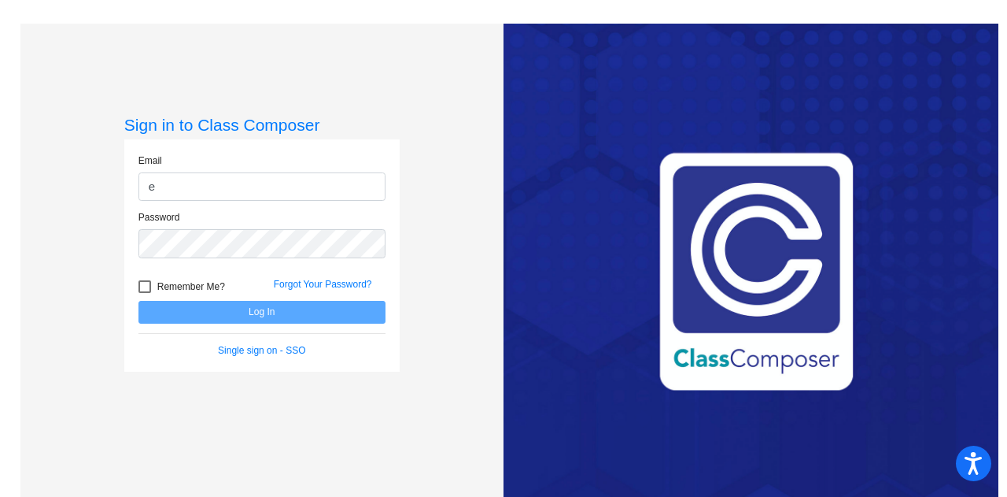
type input "[PERSON_NAME][EMAIL_ADDRESS][PERSON_NAME][DOMAIN_NAME]"
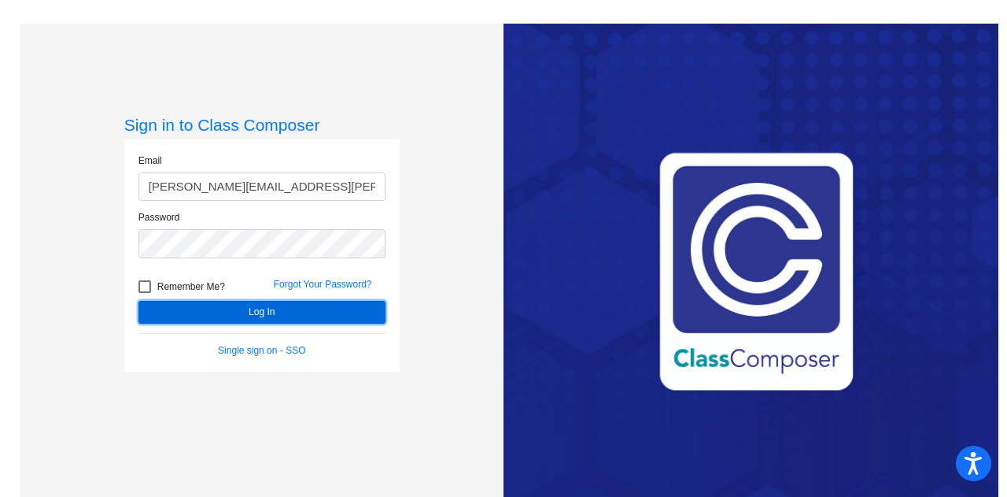
click at [278, 316] on button "Log In" at bounding box center [262, 312] width 247 height 23
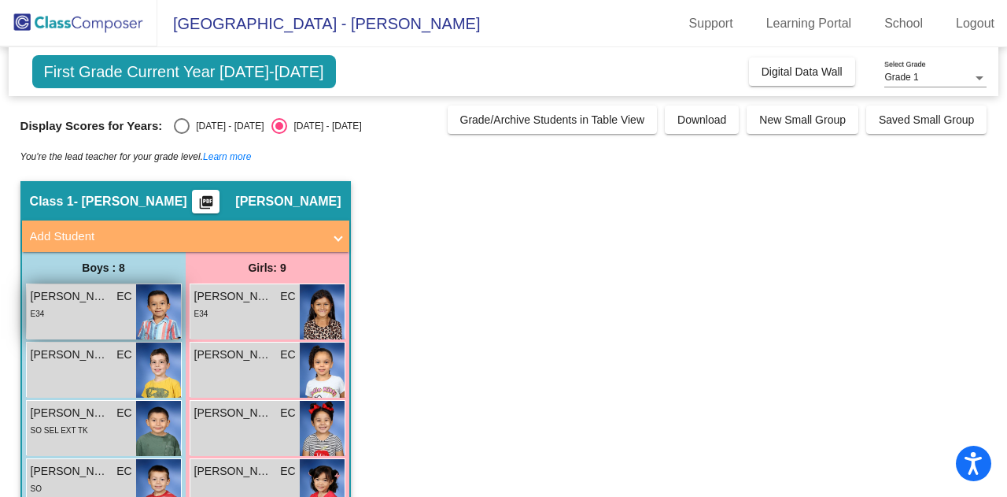
click at [63, 290] on span "[PERSON_NAME]" at bounding box center [70, 296] width 79 height 17
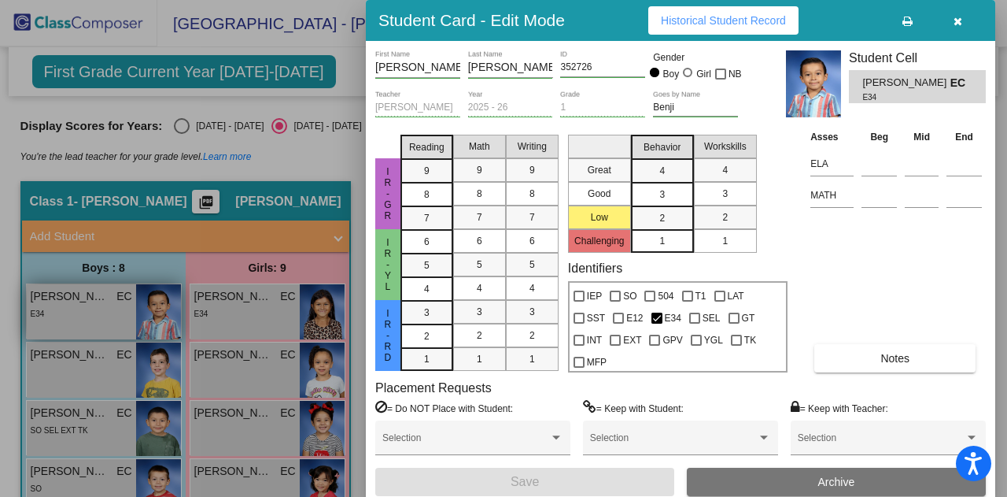
click at [63, 290] on div at bounding box center [503, 248] width 1007 height 497
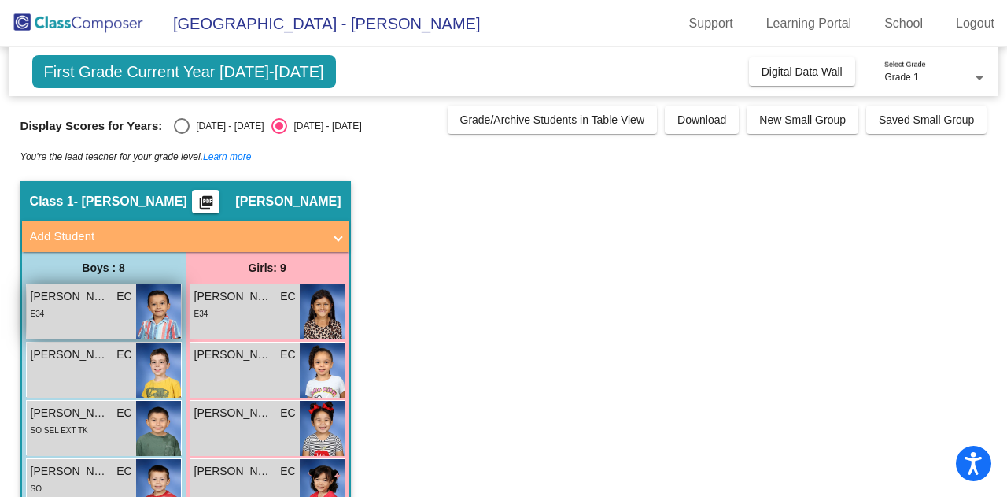
click at [63, 289] on span "[PERSON_NAME]" at bounding box center [70, 296] width 79 height 17
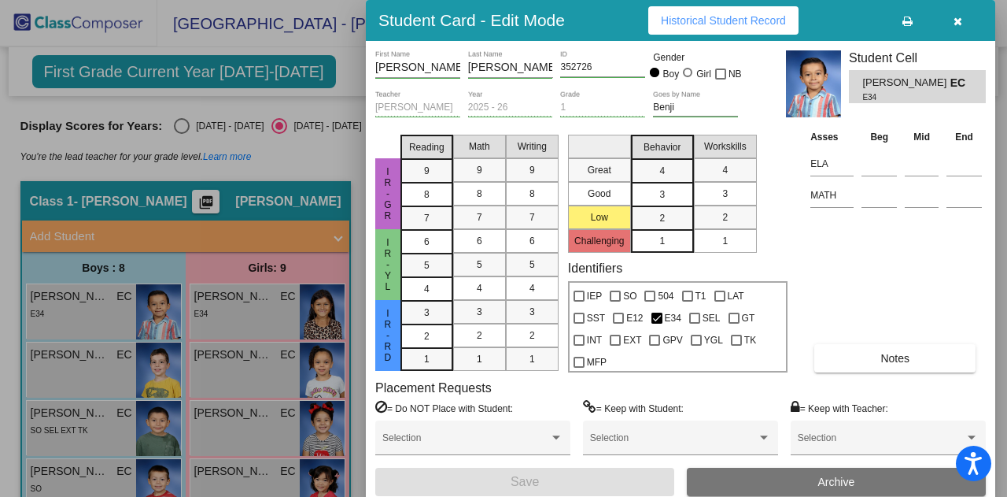
click at [708, 15] on span "Historical Student Record" at bounding box center [723, 20] width 125 height 13
click at [61, 368] on div at bounding box center [503, 248] width 1007 height 497
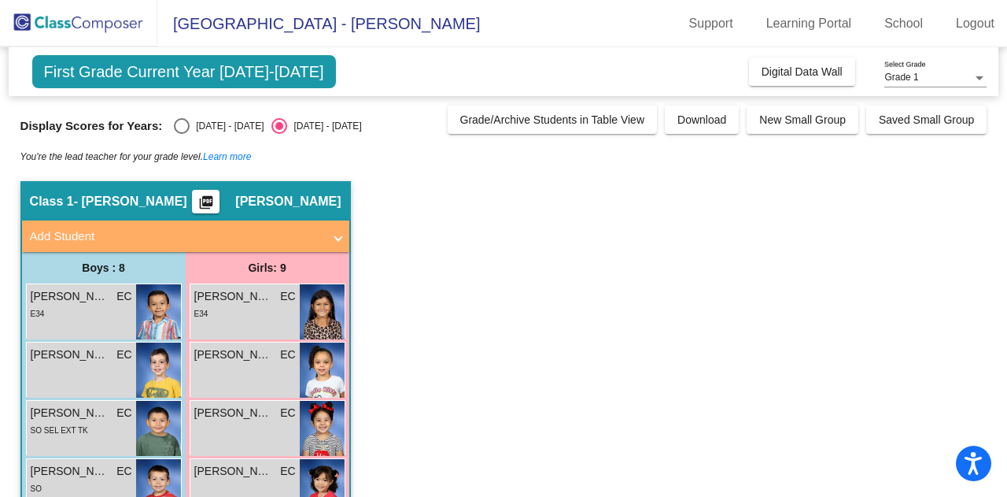
click at [61, 368] on div "[PERSON_NAME] EC lock do_not_disturb_alt" at bounding box center [81, 369] width 109 height 55
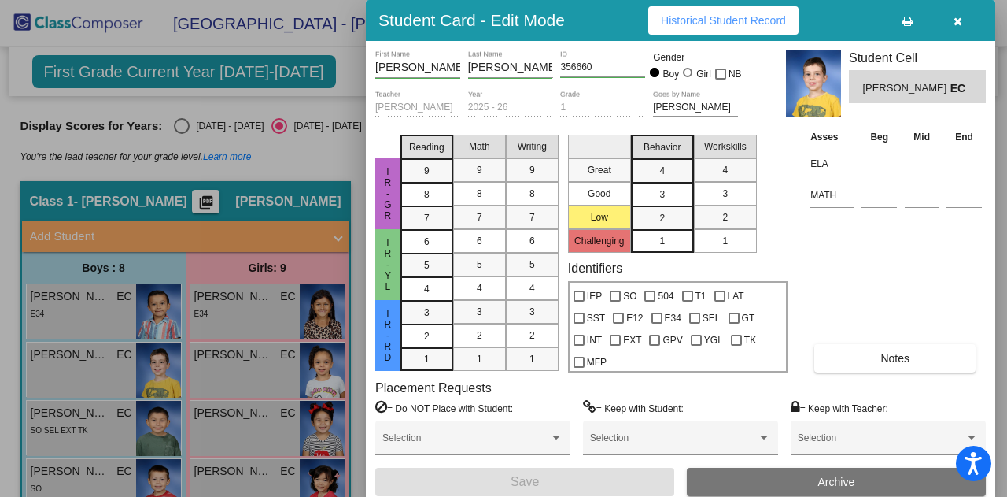
click at [738, 21] on span "Historical Student Record" at bounding box center [723, 20] width 125 height 13
click at [65, 422] on div at bounding box center [503, 248] width 1007 height 497
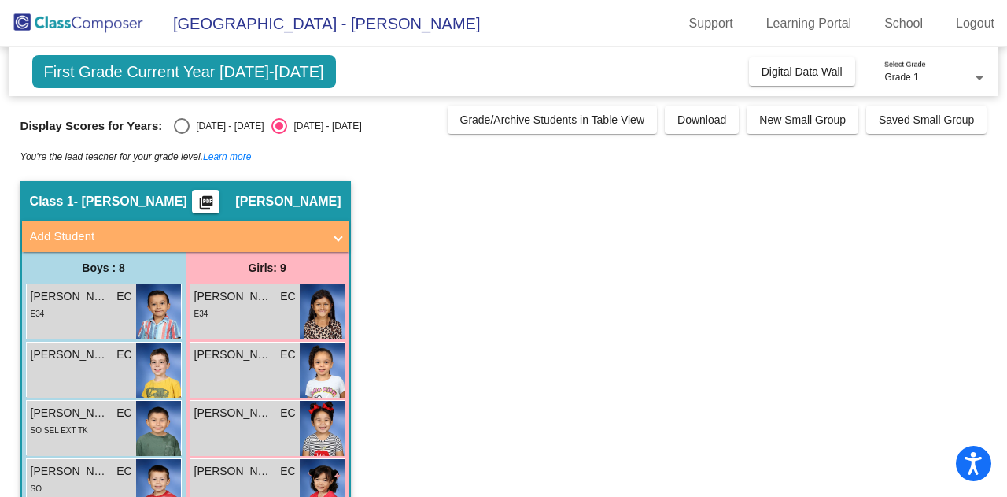
click at [65, 422] on div "SO SEL EXT TK" at bounding box center [59, 429] width 57 height 17
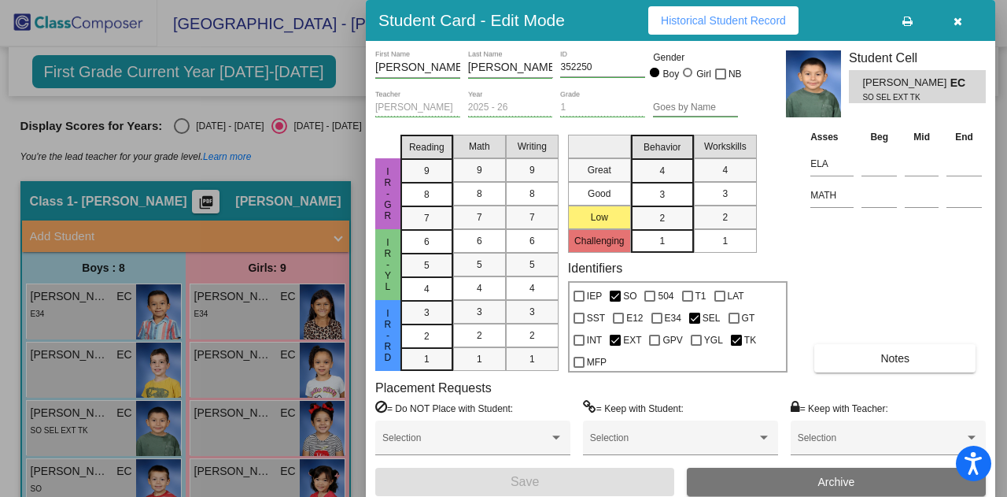
click at [729, 20] on span "Historical Student Record" at bounding box center [723, 20] width 125 height 13
click at [959, 20] on icon "button" at bounding box center [958, 21] width 9 height 11
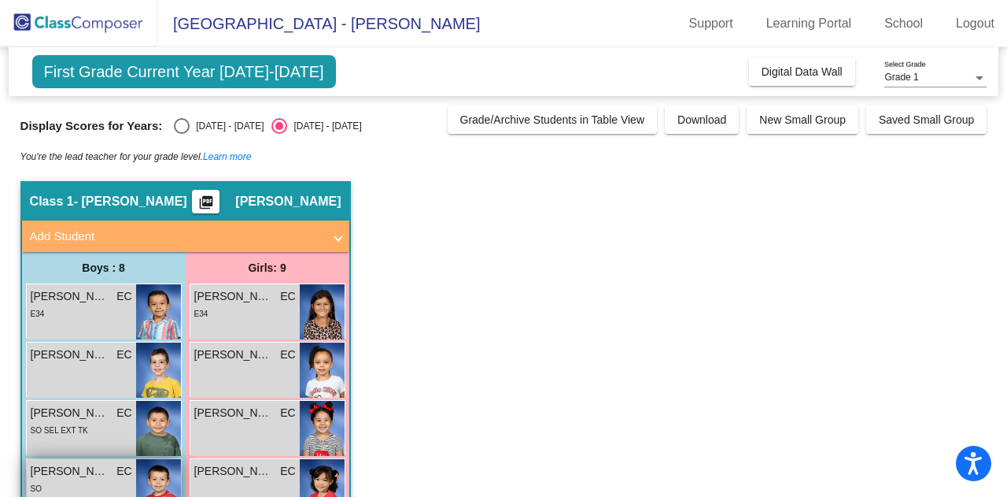
click at [88, 476] on span "[PERSON_NAME]" at bounding box center [70, 471] width 79 height 17
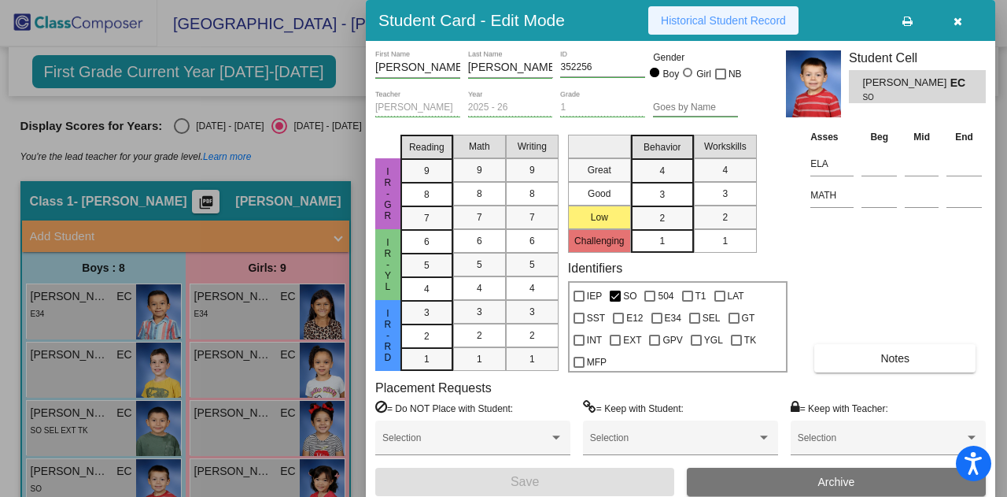
click at [728, 14] on span "Historical Student Record" at bounding box center [723, 20] width 125 height 13
click at [959, 17] on icon "button" at bounding box center [958, 21] width 9 height 11
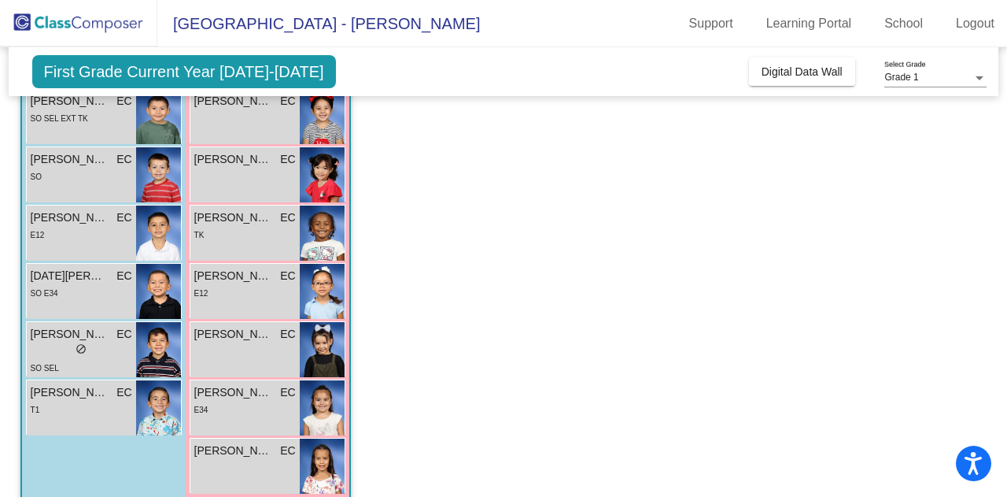
scroll to position [301, 0]
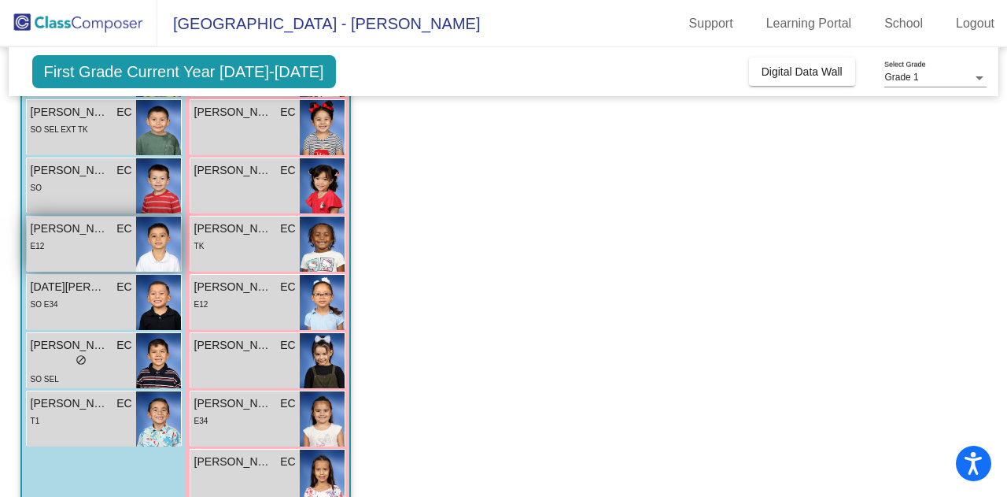
click at [65, 246] on div "E12" at bounding box center [82, 245] width 102 height 17
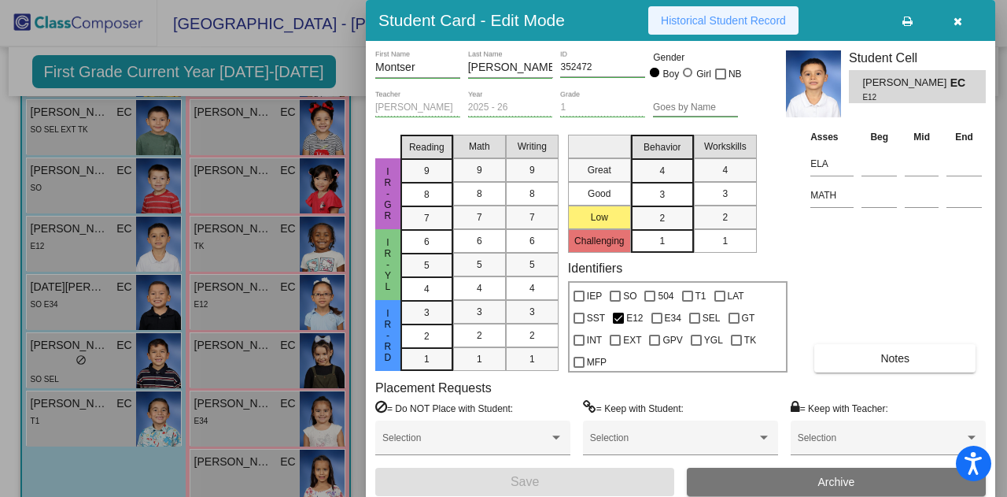
click at [730, 19] on span "Historical Student Record" at bounding box center [723, 20] width 125 height 13
click at [962, 18] on button "button" at bounding box center [958, 20] width 50 height 28
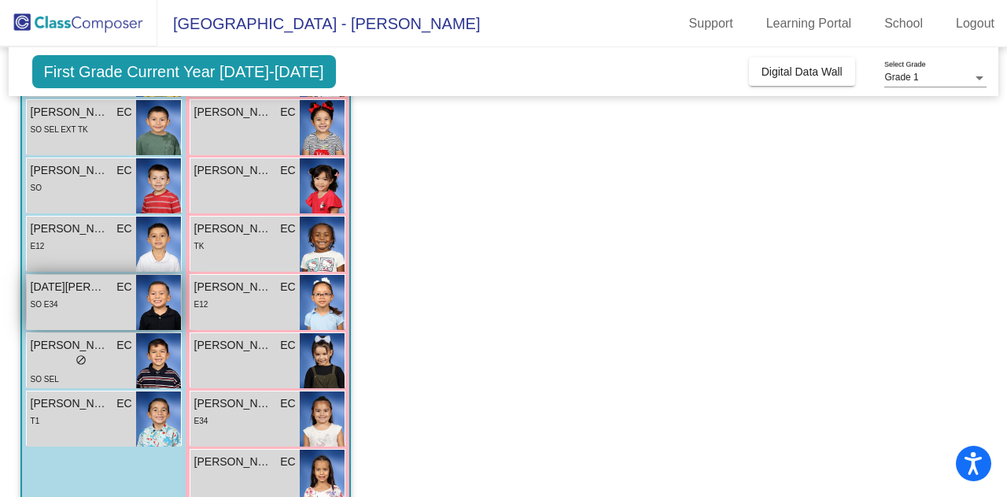
click at [70, 284] on span "[DATE][PERSON_NAME]" at bounding box center [70, 287] width 79 height 17
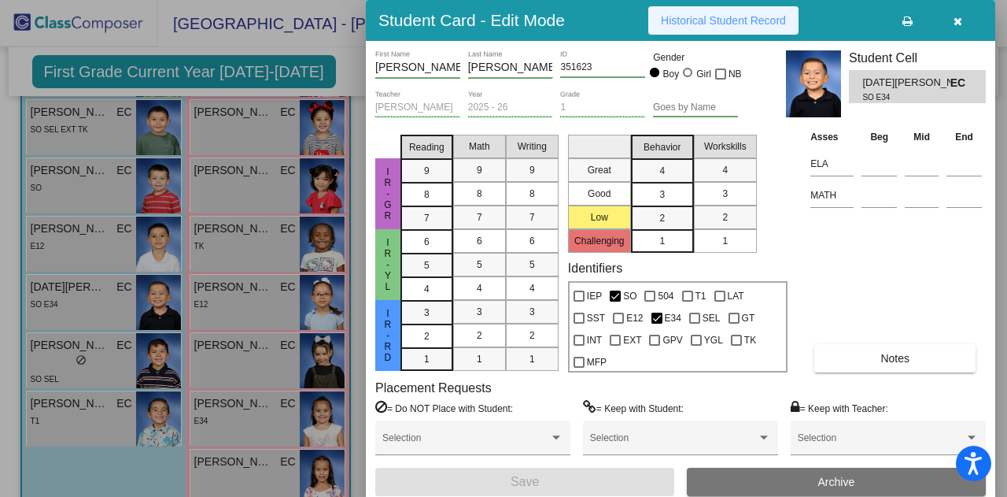
click at [762, 20] on span "Historical Student Record" at bounding box center [723, 20] width 125 height 13
click at [960, 20] on icon "button" at bounding box center [958, 21] width 9 height 11
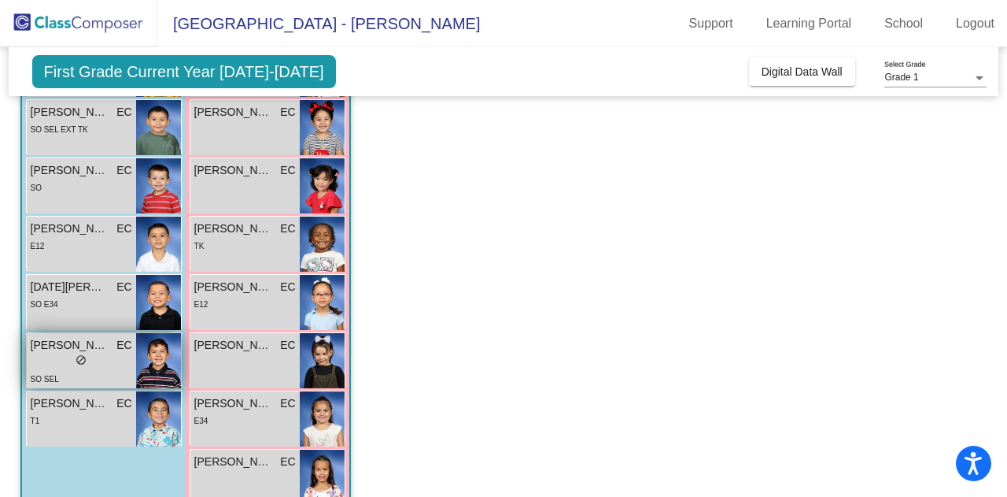
click at [99, 364] on div "lock do_not_disturb_alt" at bounding box center [82, 361] width 102 height 17
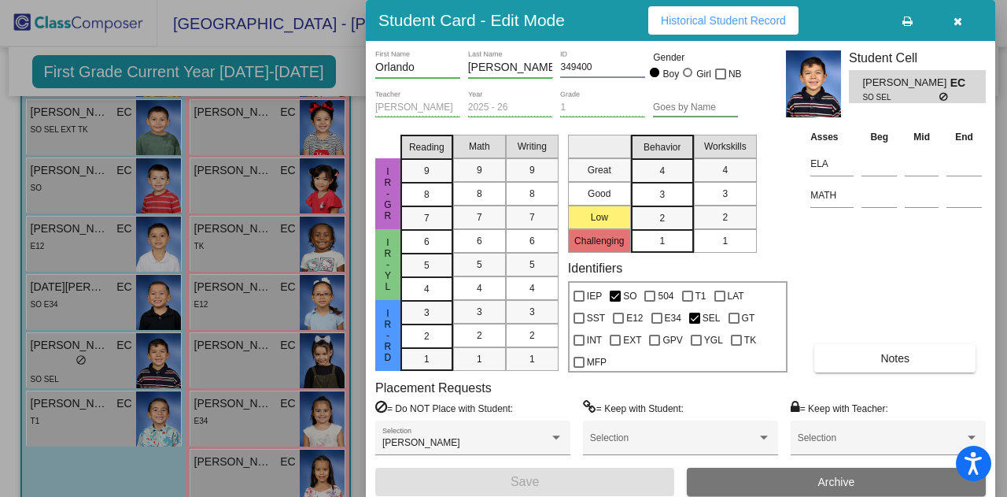
click at [738, 23] on span "Historical Student Record" at bounding box center [723, 20] width 125 height 13
click at [105, 415] on div at bounding box center [503, 248] width 1007 height 497
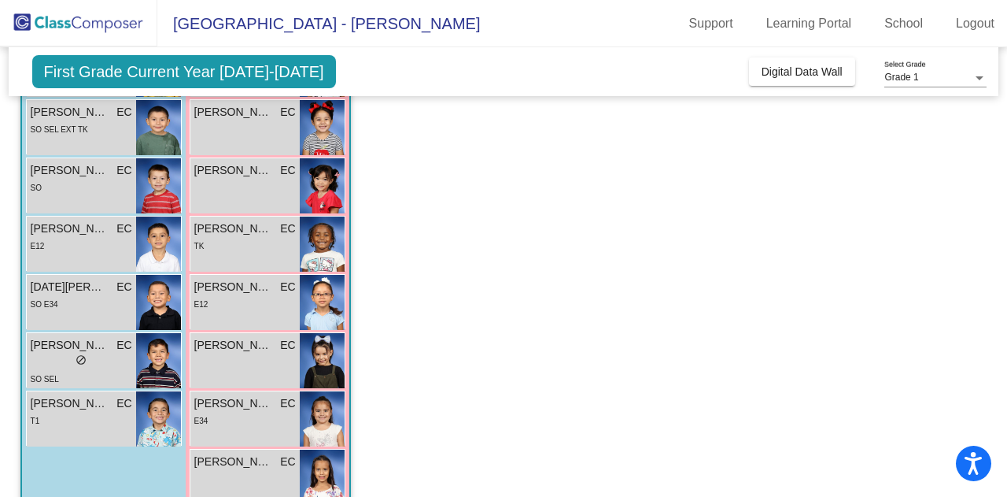
click at [105, 415] on div "T1" at bounding box center [82, 420] width 102 height 17
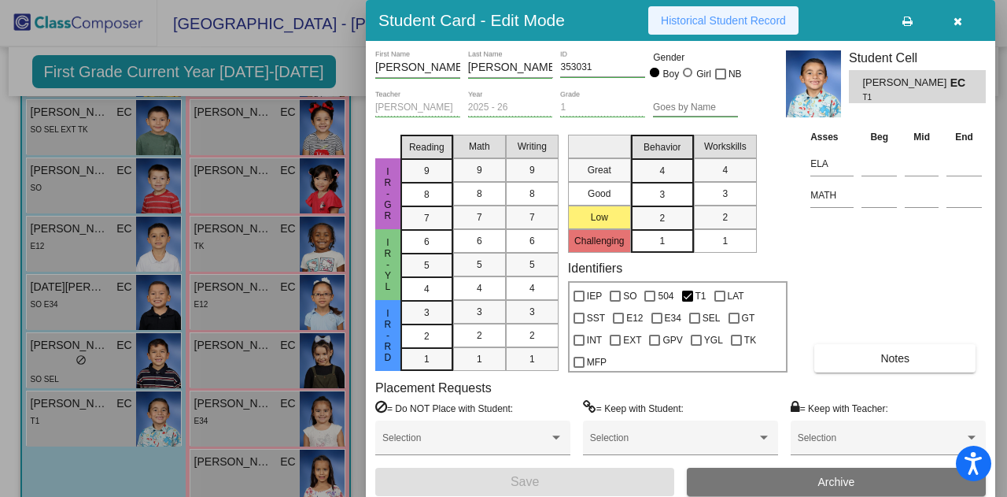
click at [727, 17] on span "Historical Student Record" at bounding box center [723, 20] width 125 height 13
click at [957, 19] on icon "button" at bounding box center [958, 21] width 9 height 11
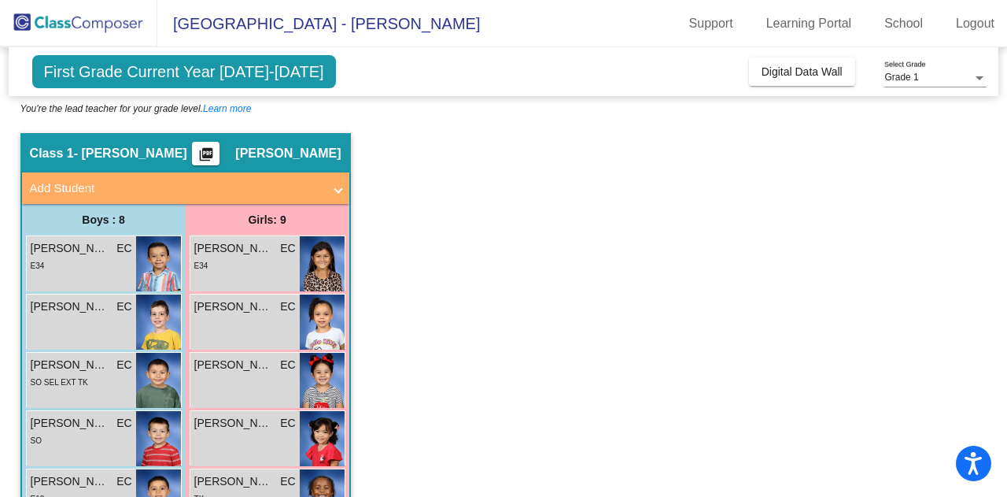
scroll to position [54, 0]
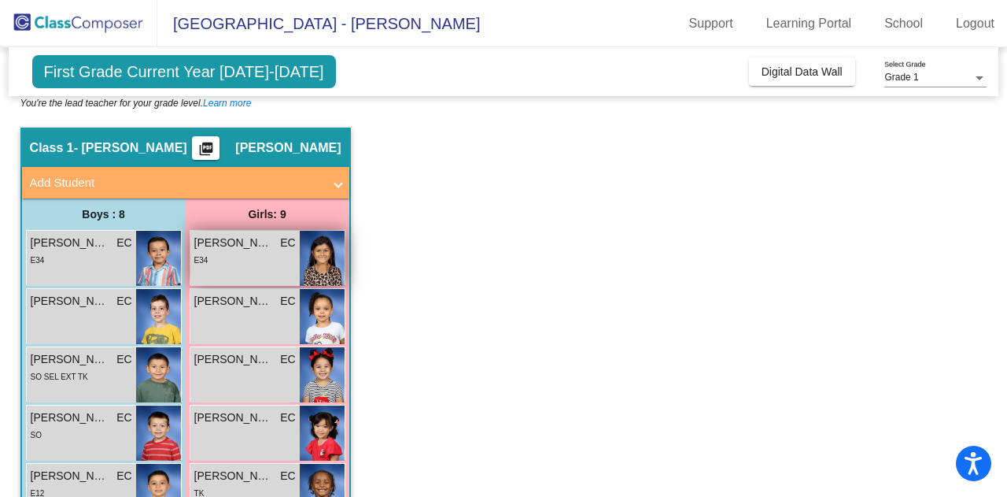
click at [246, 253] on div "E34" at bounding box center [245, 259] width 102 height 17
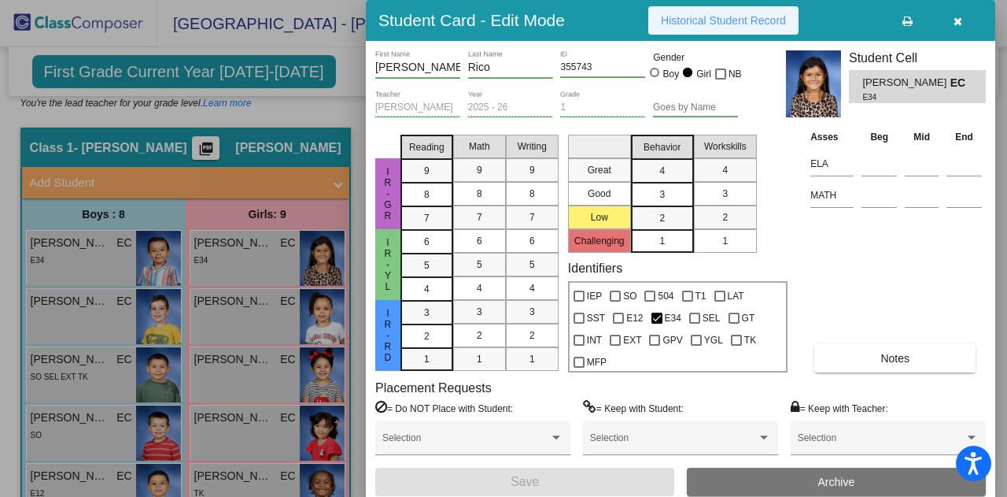
click at [725, 18] on span "Historical Student Record" at bounding box center [723, 20] width 125 height 13
click at [242, 305] on div at bounding box center [503, 248] width 1007 height 497
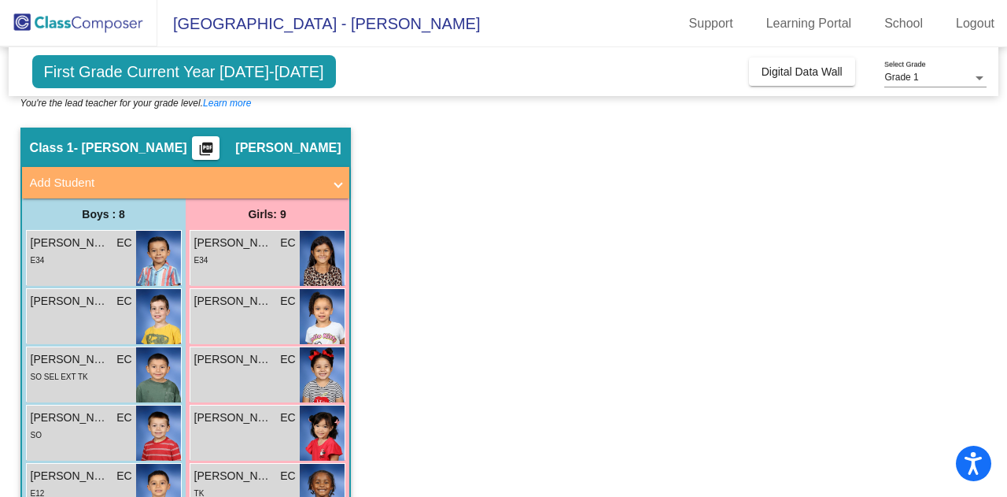
click at [242, 305] on span "[PERSON_NAME]" at bounding box center [233, 301] width 79 height 17
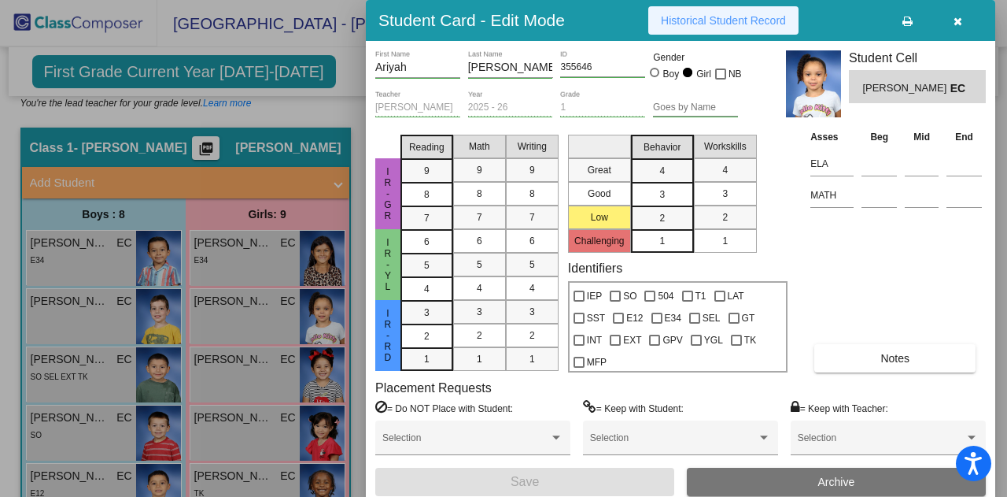
click at [702, 21] on span "Historical Student Record" at bounding box center [723, 20] width 125 height 13
click at [237, 372] on div at bounding box center [503, 248] width 1007 height 497
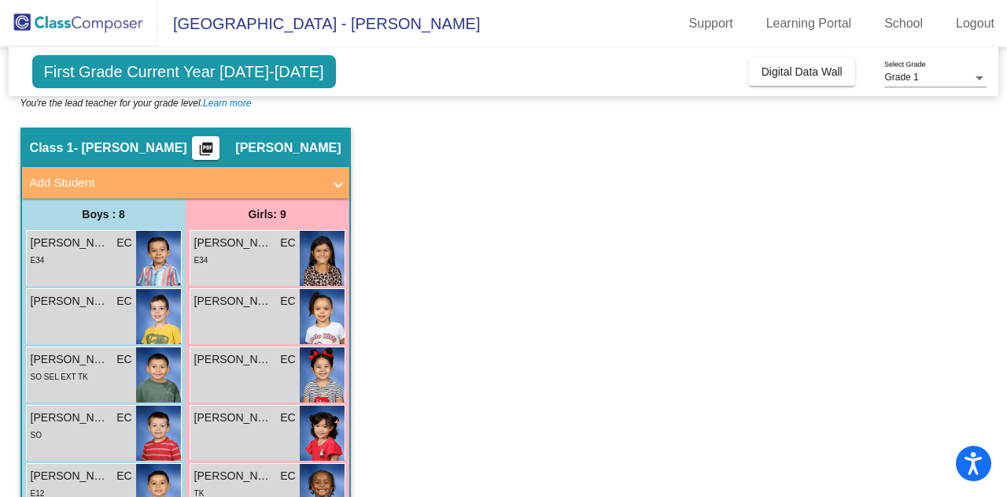
click at [237, 372] on div "[PERSON_NAME] EC lock do_not_disturb_alt" at bounding box center [244, 374] width 109 height 55
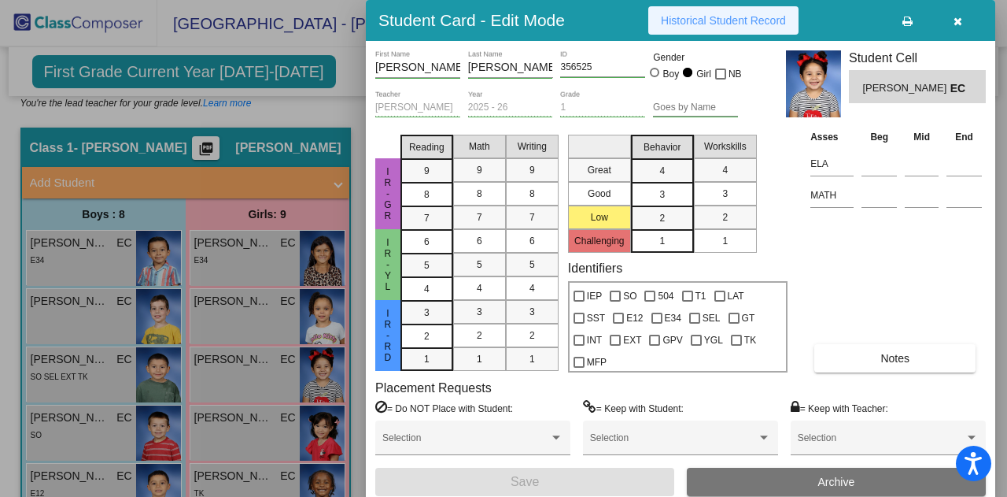
click at [700, 17] on span "Historical Student Record" at bounding box center [723, 20] width 125 height 13
click at [238, 423] on div at bounding box center [503, 248] width 1007 height 497
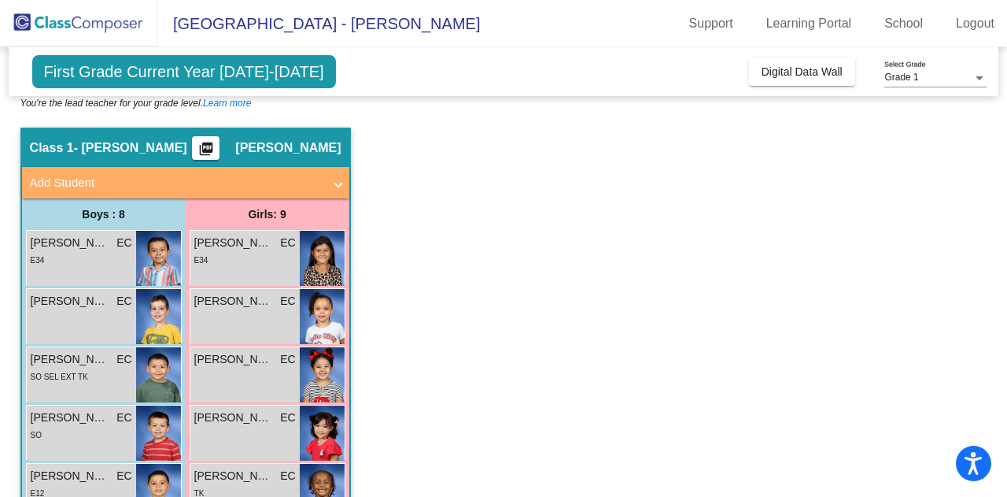
click at [238, 423] on span "[PERSON_NAME] [PERSON_NAME]" at bounding box center [233, 417] width 79 height 17
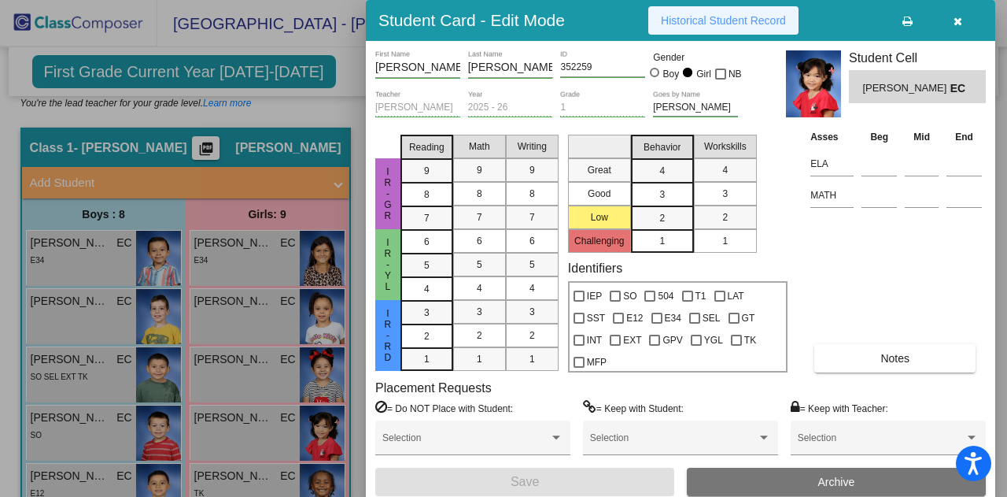
click at [719, 21] on span "Historical Student Record" at bounding box center [723, 20] width 125 height 13
click at [233, 471] on div at bounding box center [503, 248] width 1007 height 497
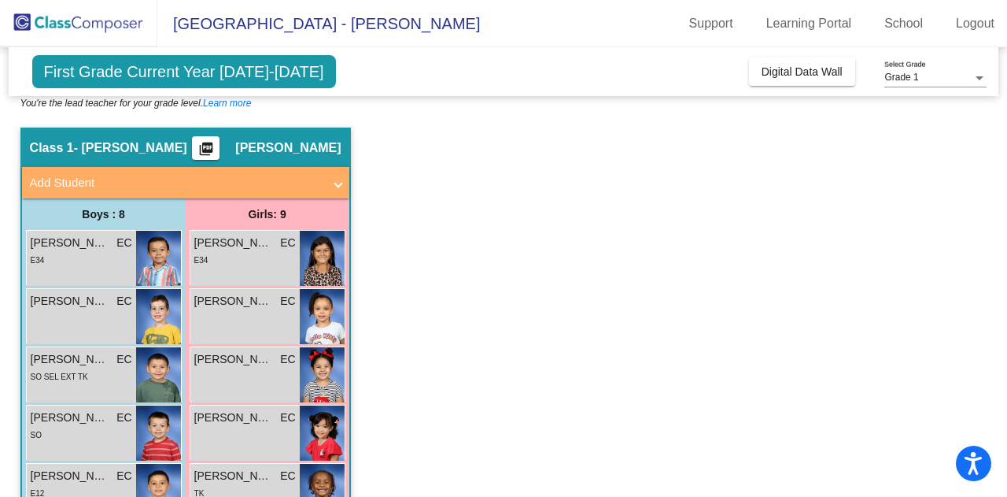
click at [233, 471] on span "[PERSON_NAME]" at bounding box center [233, 475] width 79 height 17
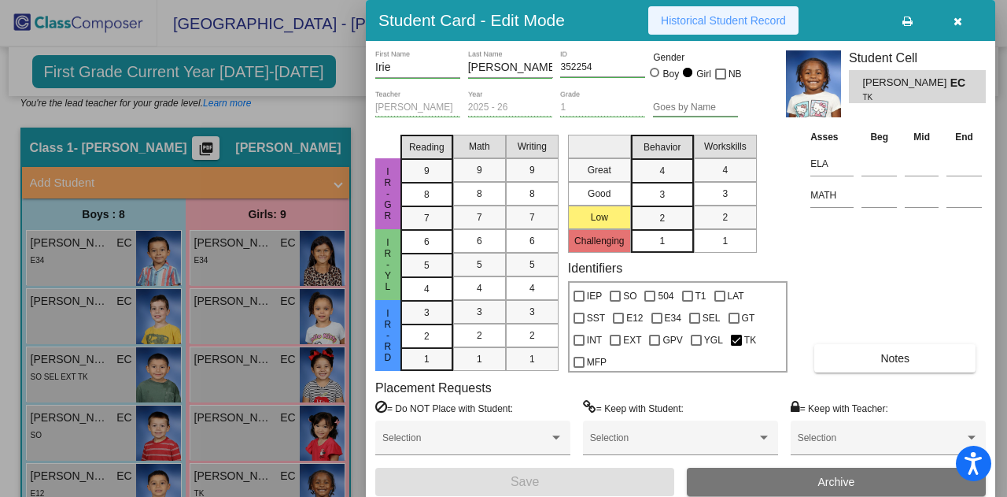
click at [700, 18] on span "Historical Student Record" at bounding box center [723, 20] width 125 height 13
click at [957, 14] on span "button" at bounding box center [958, 20] width 9 height 13
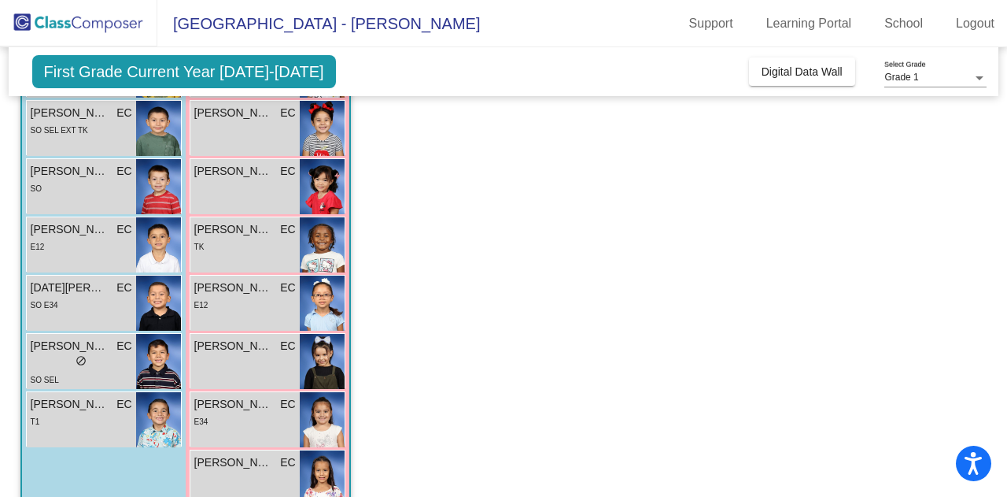
scroll to position [335, 0]
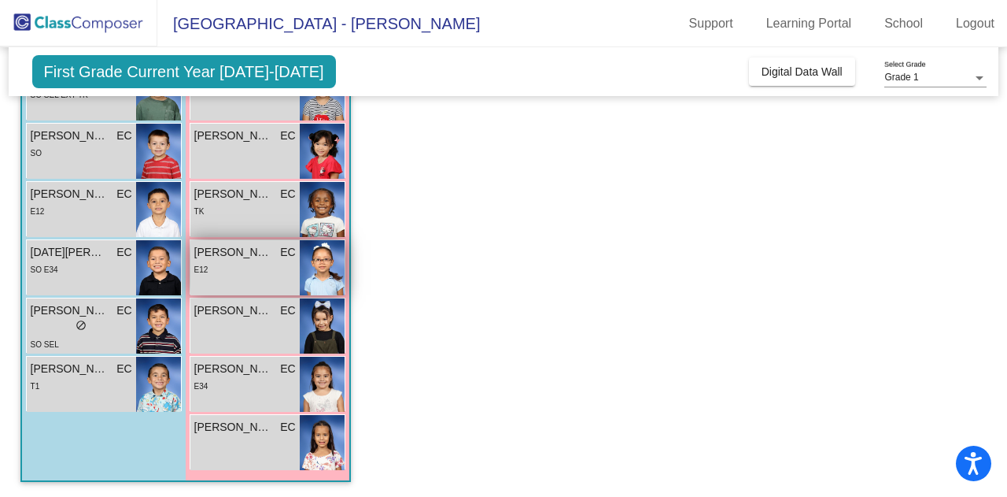
click at [235, 267] on div "E12" at bounding box center [245, 268] width 102 height 17
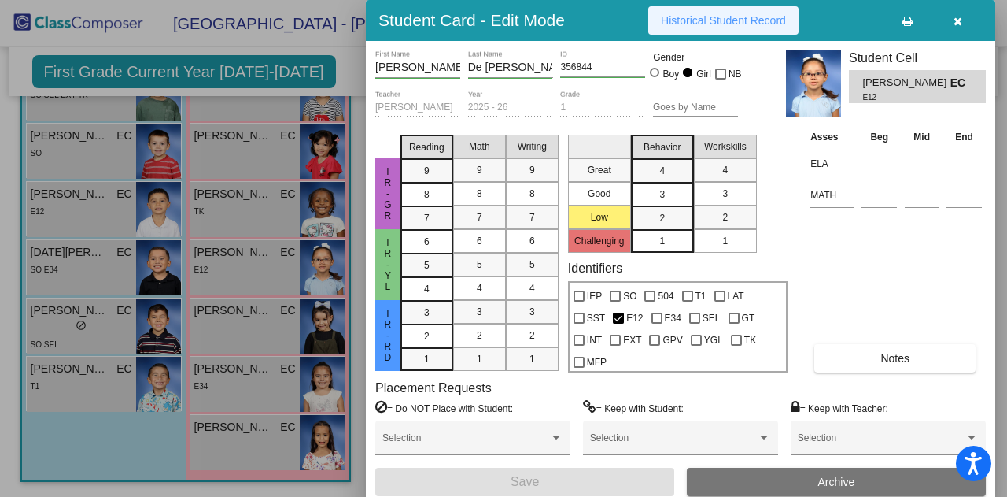
click at [724, 13] on button "Historical Student Record" at bounding box center [723, 20] width 150 height 28
click at [259, 319] on div at bounding box center [503, 248] width 1007 height 497
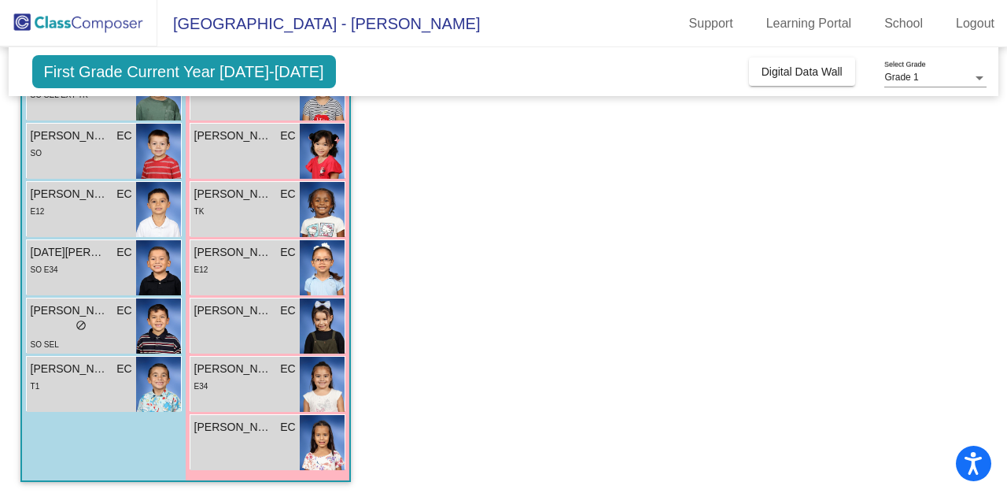
click at [259, 319] on div "[PERSON_NAME] lock do_not_disturb_alt" at bounding box center [244, 325] width 109 height 55
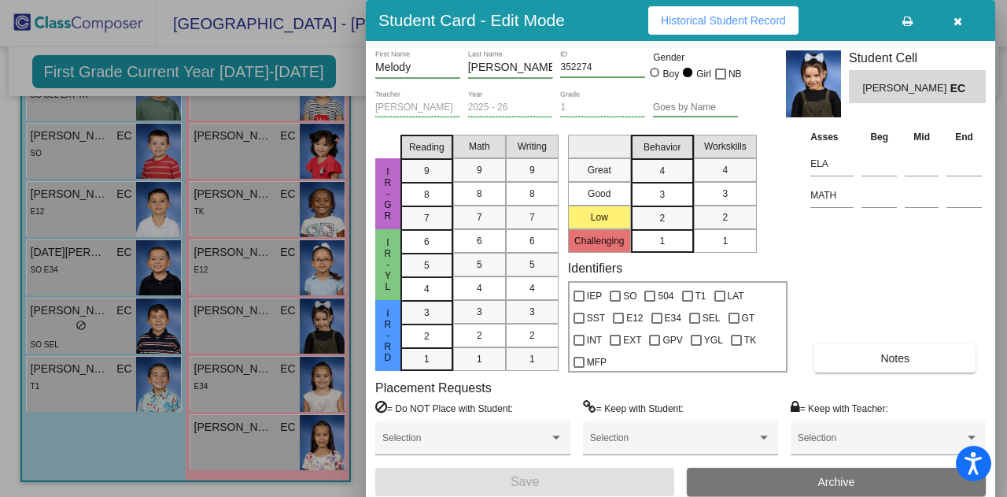
click at [699, 21] on span "Historical Student Record" at bounding box center [723, 20] width 125 height 13
click at [957, 18] on icon "button" at bounding box center [958, 21] width 9 height 11
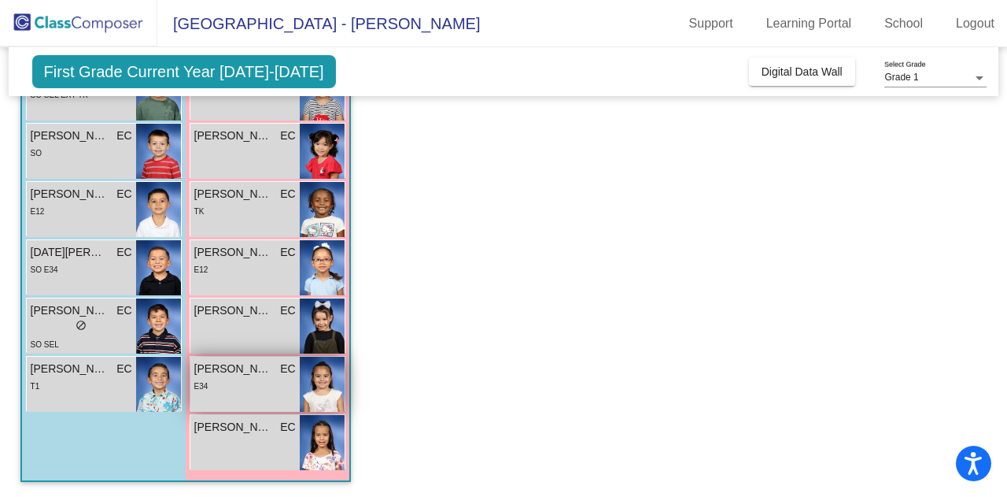
click at [250, 388] on div "E34" at bounding box center [245, 385] width 102 height 17
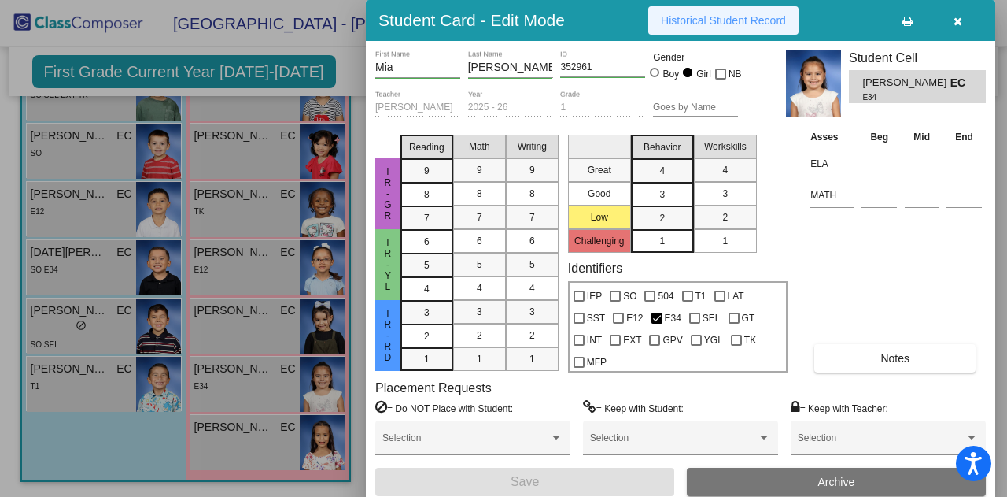
click at [730, 21] on span "Historical Student Record" at bounding box center [723, 20] width 125 height 13
click at [959, 16] on icon "button" at bounding box center [958, 21] width 9 height 11
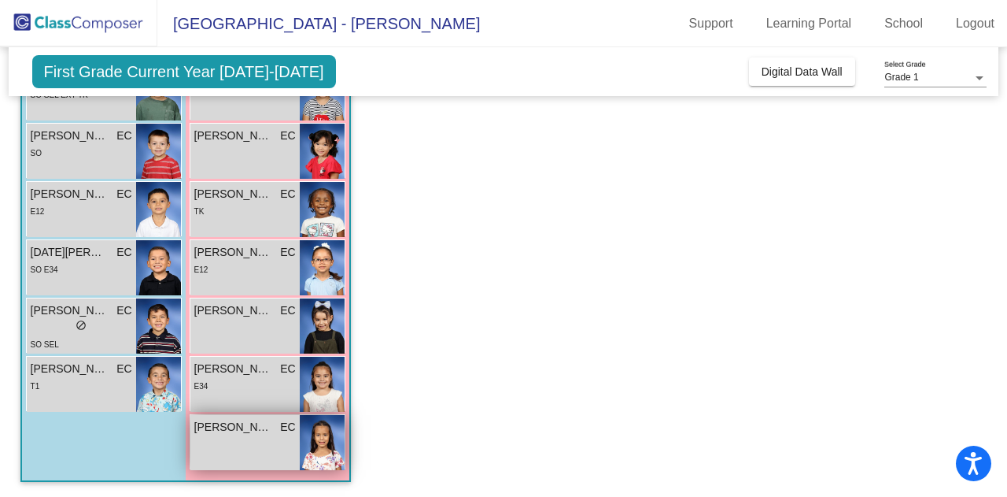
click at [260, 443] on div "[PERSON_NAME] [PERSON_NAME] lock do_not_disturb_alt" at bounding box center [244, 442] width 109 height 55
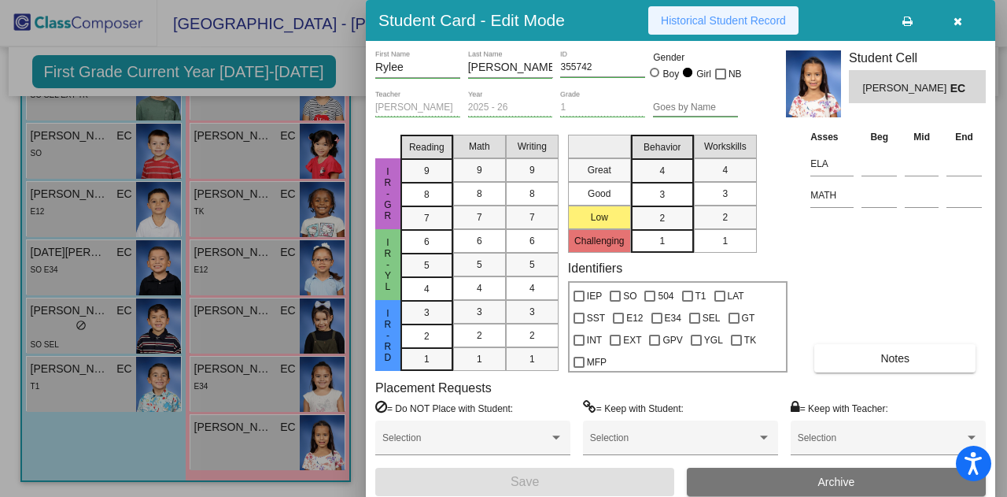
click at [740, 17] on span "Historical Student Record" at bounding box center [723, 20] width 125 height 13
